Goal: Task Accomplishment & Management: Complete application form

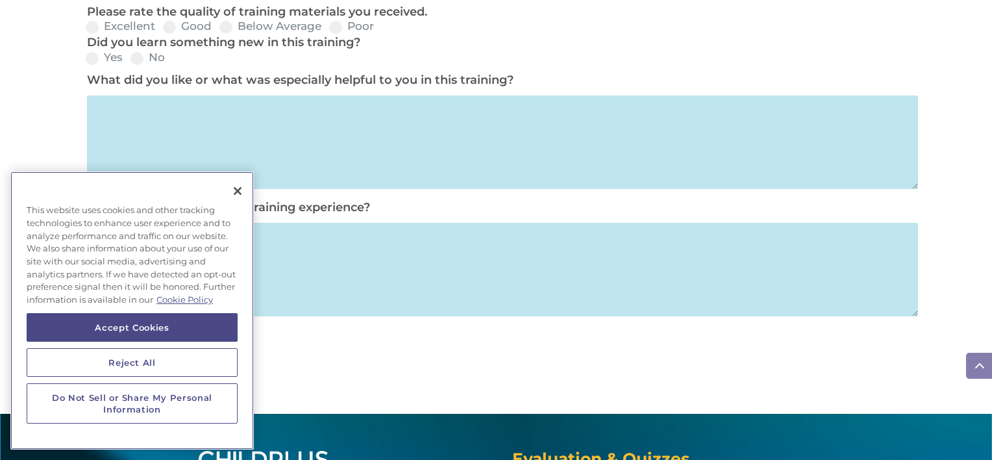
scroll to position [914, 0]
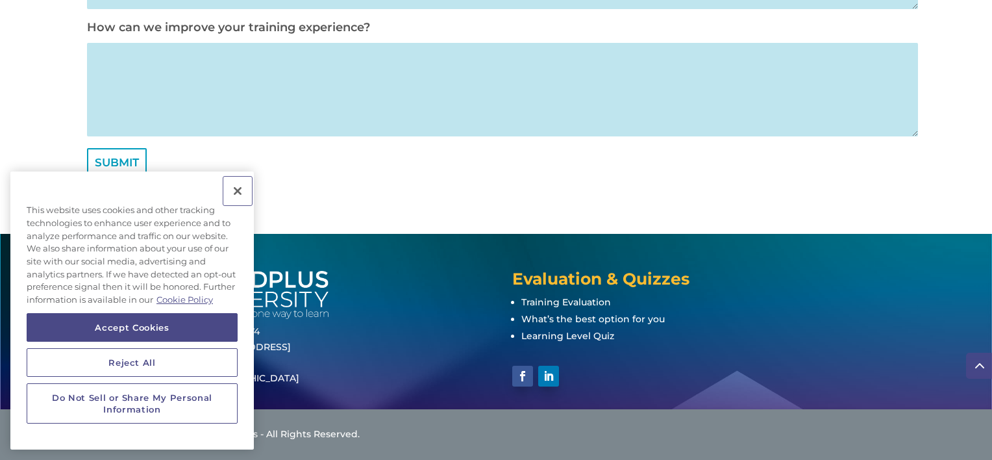
click at [239, 189] on button "Close" at bounding box center [237, 191] width 29 height 29
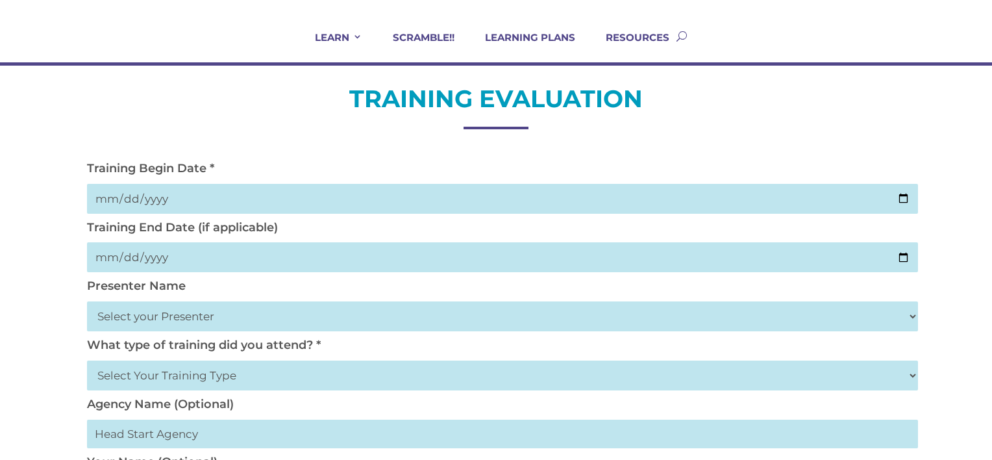
scroll to position [0, 0]
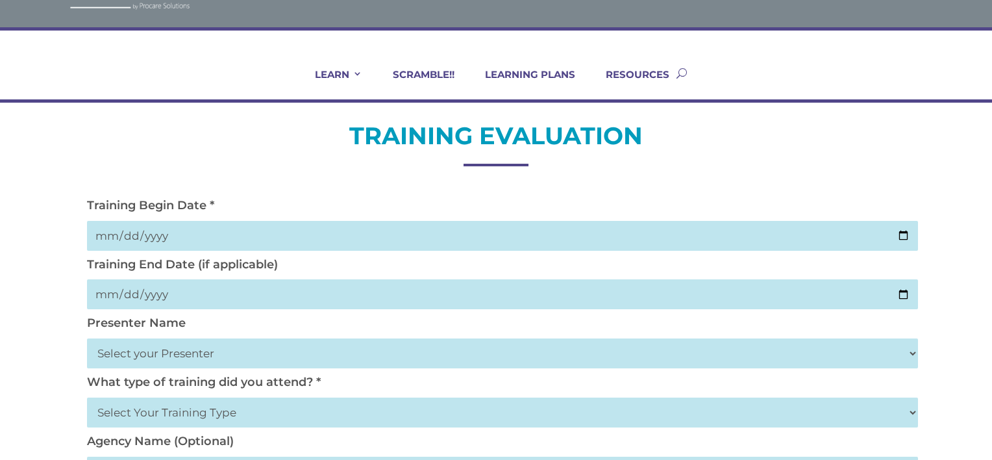
scroll to position [52, 0]
click at [898, 234] on input "date" at bounding box center [502, 235] width 831 height 30
type input "2025-10-02"
click at [899, 294] on input "date" at bounding box center [502, 294] width 831 height 30
type input "2025-10-02"
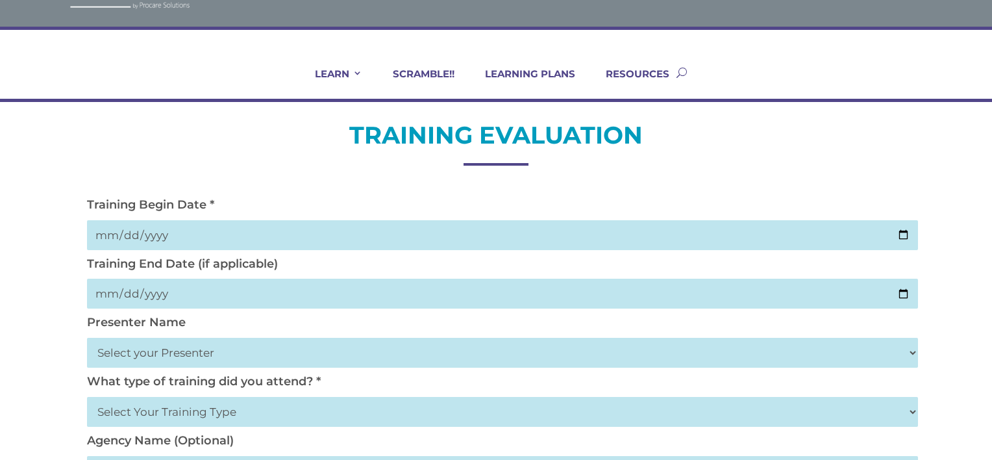
scroll to position [105, 0]
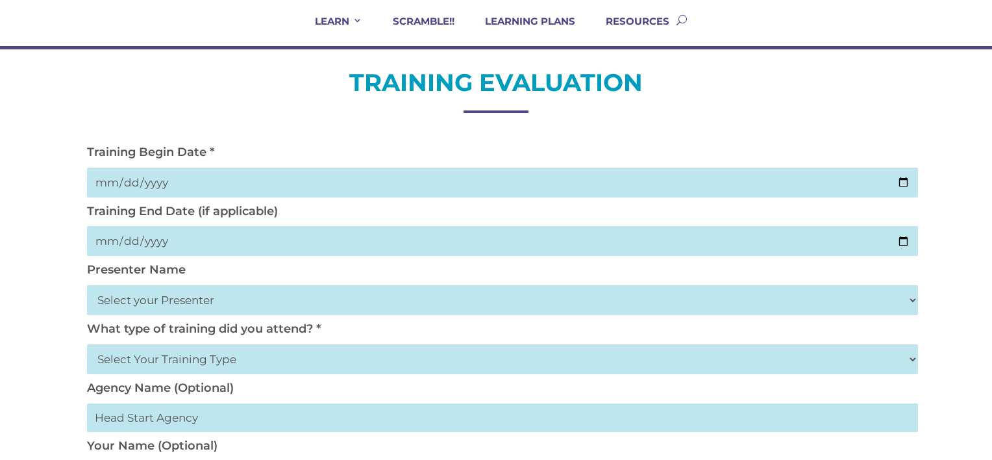
click at [242, 298] on select "Select your Presenter Aaron Dickerson Amy Corkery Cindy Coats Danielle Hensley …" at bounding box center [502, 300] width 831 height 30
click at [182, 299] on select "Select your Presenter Aaron Dickerson Amy Corkery Cindy Coats Danielle Hensley …" at bounding box center [502, 300] width 831 height 30
select select "Hicks, Tynisa"
click at [87, 285] on select "Select your Presenter Aaron Dickerson Amy Corkery Cindy Coats Danielle Hensley …" at bounding box center [502, 300] width 831 height 30
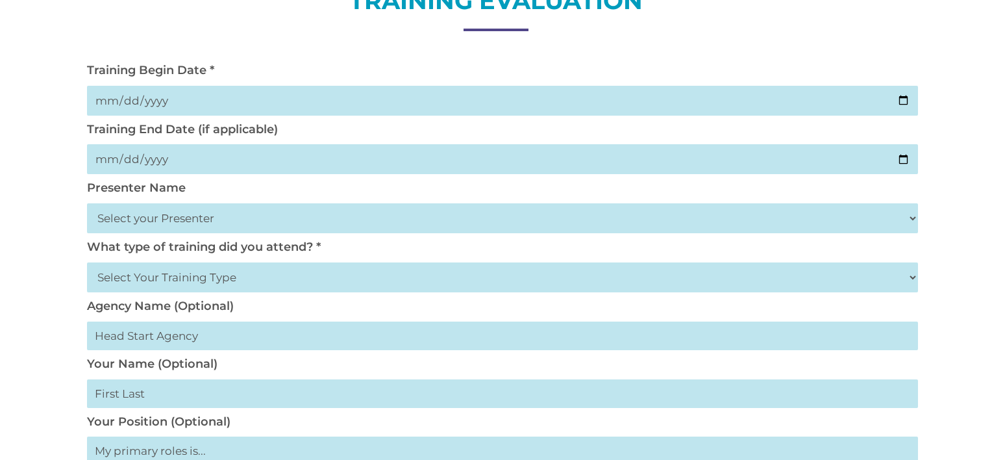
scroll to position [209, 0]
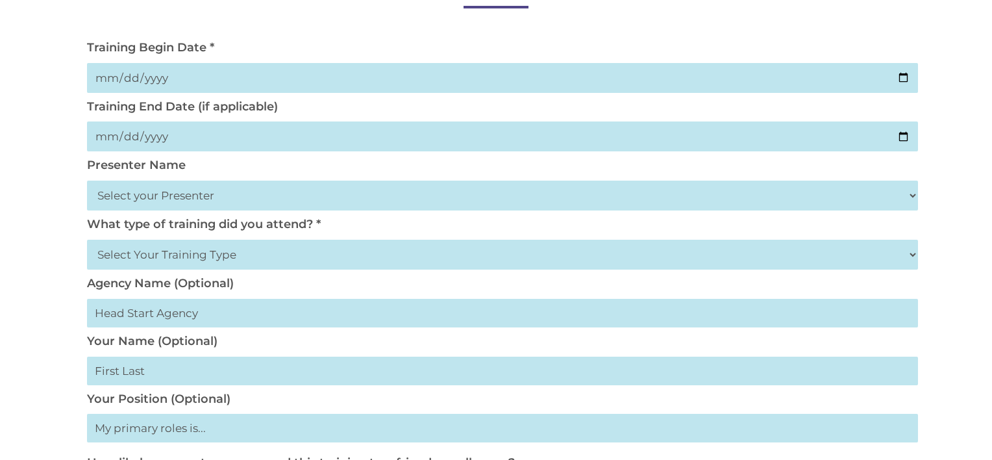
click at [177, 255] on select "Select Your Training Type On-site (at your agency) Virtual Visit Live Group Web…" at bounding box center [502, 255] width 831 height 30
select select "Virtual Visit"
click at [87, 240] on select "Select Your Training Type On-site (at your agency) Virtual Visit Live Group Web…" at bounding box center [502, 255] width 831 height 30
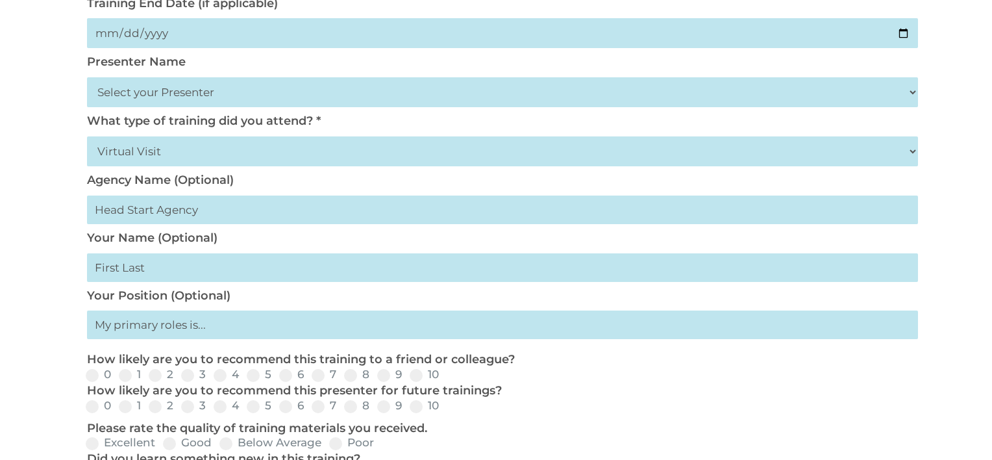
scroll to position [314, 0]
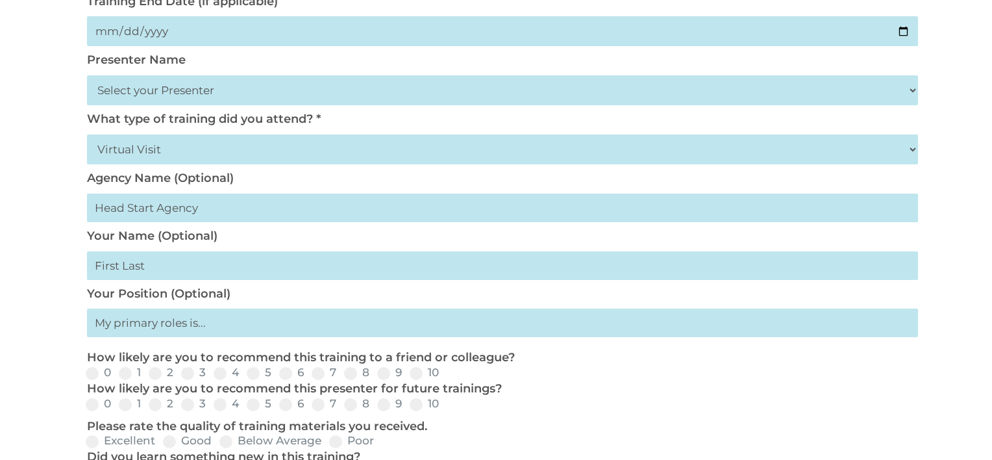
click at [171, 268] on input "text" at bounding box center [502, 265] width 831 height 29
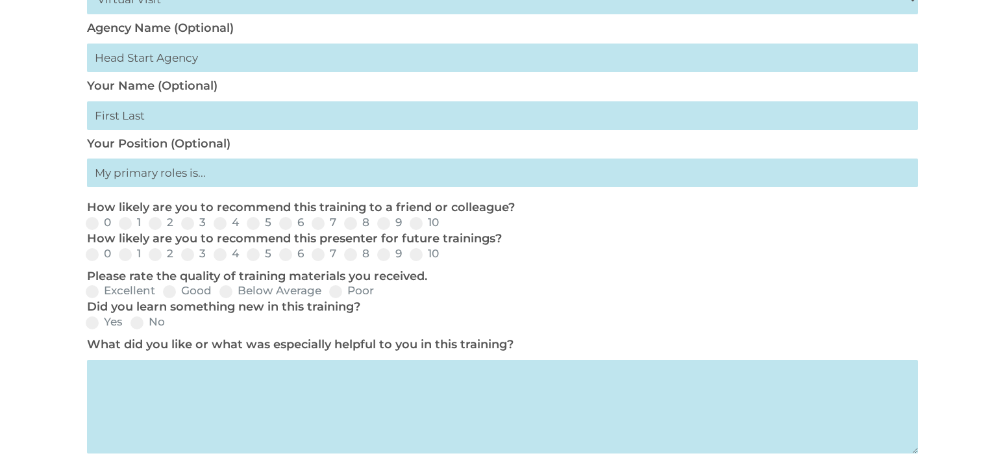
scroll to position [473, 0]
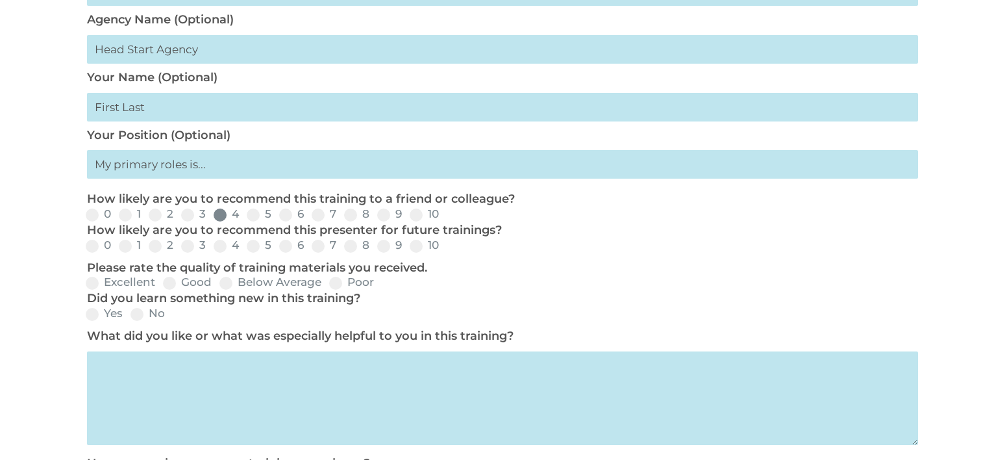
click at [233, 216] on label "4" at bounding box center [226, 213] width 25 height 11
click at [246, 216] on input "4" at bounding box center [250, 219] width 8 height 8
radio input "true"
click at [225, 248] on span at bounding box center [220, 246] width 13 height 13
click at [246, 248] on input "4" at bounding box center [250, 250] width 8 height 8
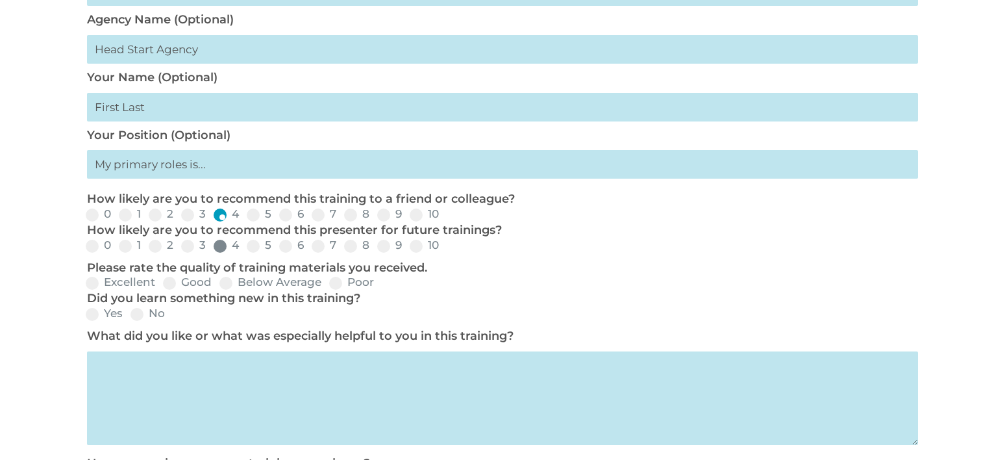
radio input "true"
click at [165, 285] on span at bounding box center [169, 283] width 13 height 13
click at [218, 285] on input "Good" at bounding box center [222, 287] width 8 height 8
radio input "true"
click at [90, 316] on span at bounding box center [92, 314] width 13 height 13
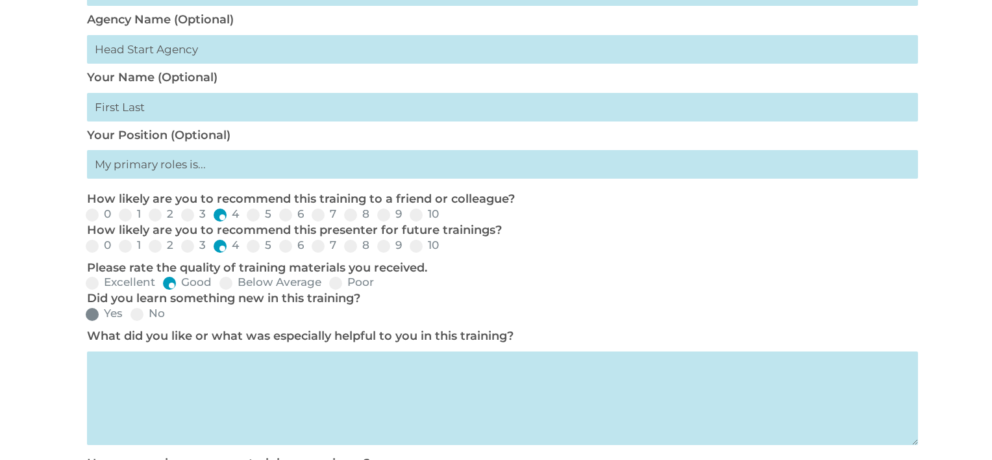
click at [129, 316] on input "Yes" at bounding box center [133, 318] width 8 height 8
radio input "true"
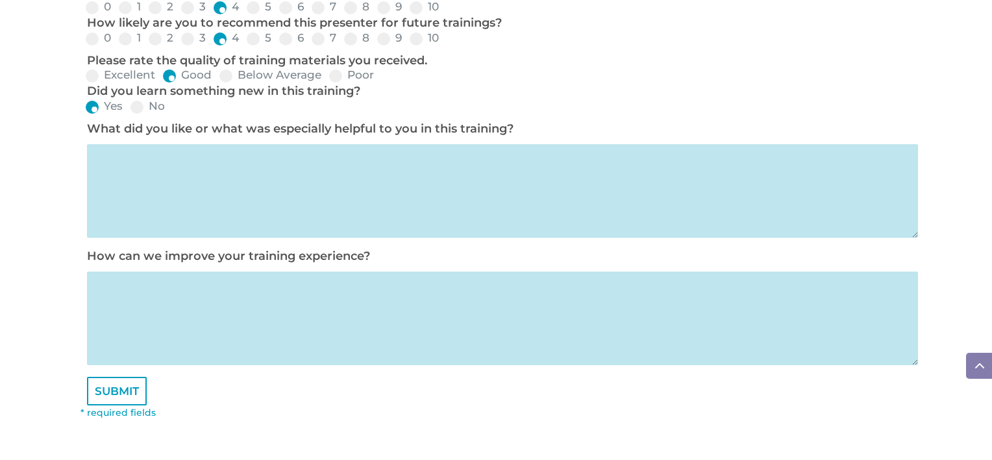
scroll to position [681, 0]
click at [234, 197] on textarea at bounding box center [502, 191] width 831 height 94
type textarea "more training to score"
click at [132, 397] on input "SUBMIT" at bounding box center [117, 390] width 60 height 29
click at [119, 397] on input "SUBMIT" at bounding box center [117, 390] width 60 height 29
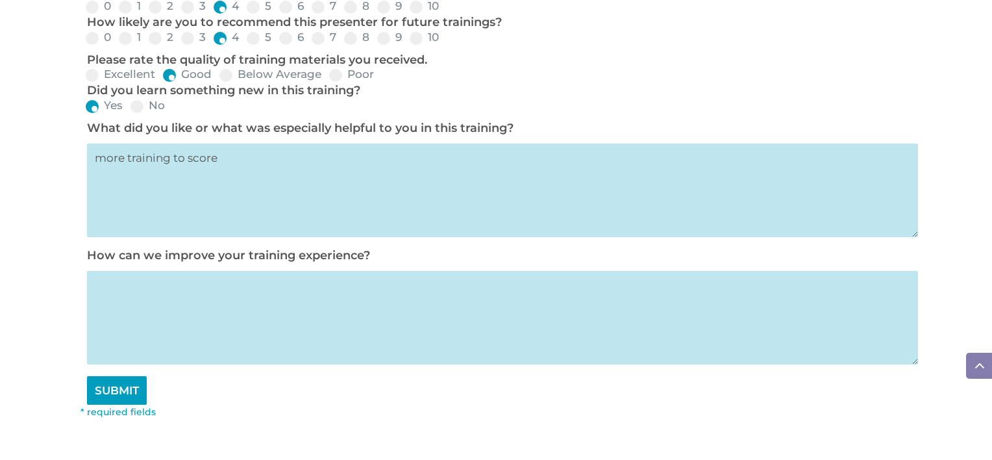
click at [119, 396] on input "SUBMIT" at bounding box center [117, 390] width 60 height 29
click at [125, 314] on textarea at bounding box center [502, 318] width 831 height 94
type textarea "mor tra"
